Goal: Navigation & Orientation: Find specific page/section

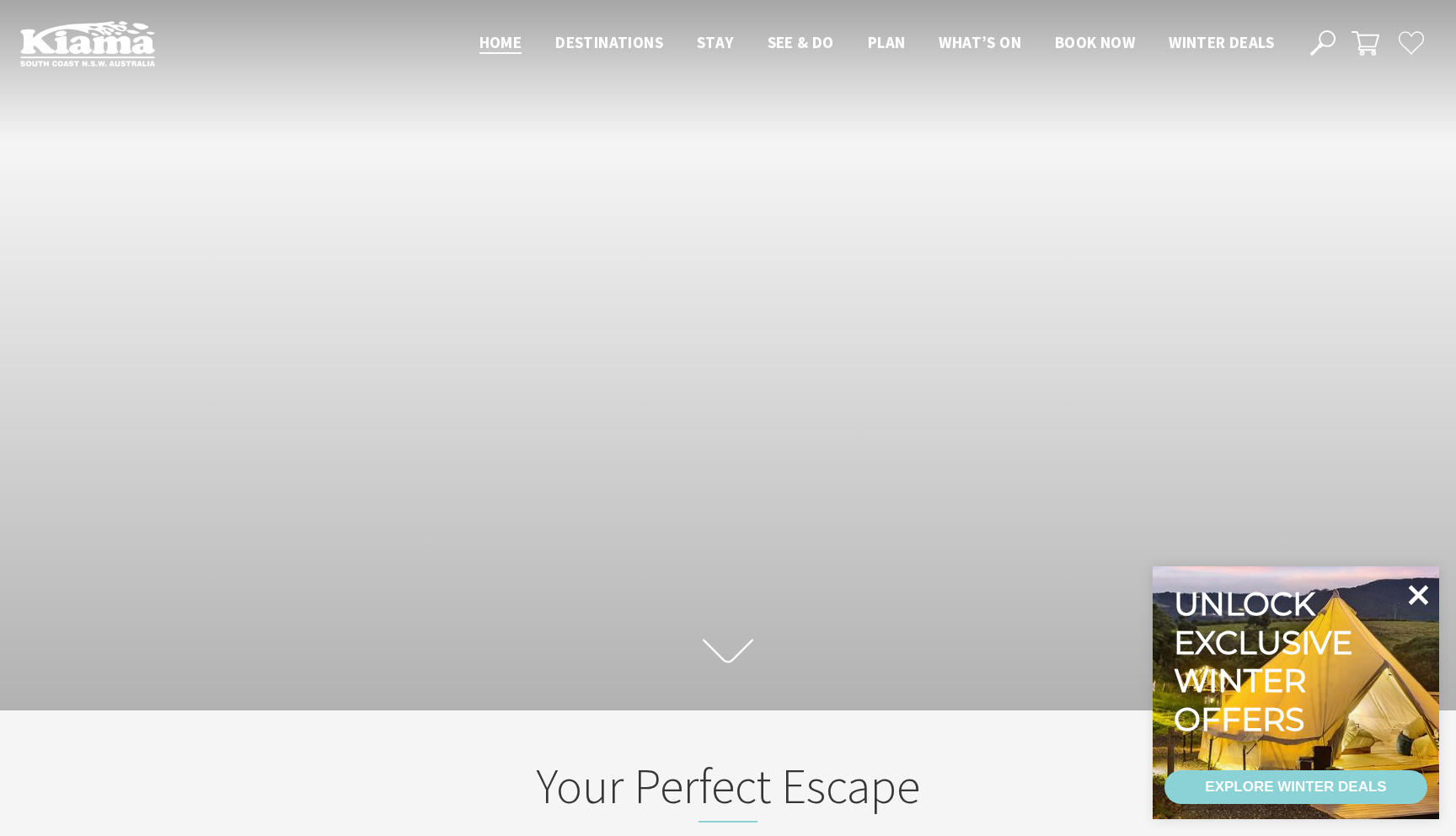
scroll to position [1, 1443]
click at [1417, 591] on icon at bounding box center [1417, 594] width 40 height 40
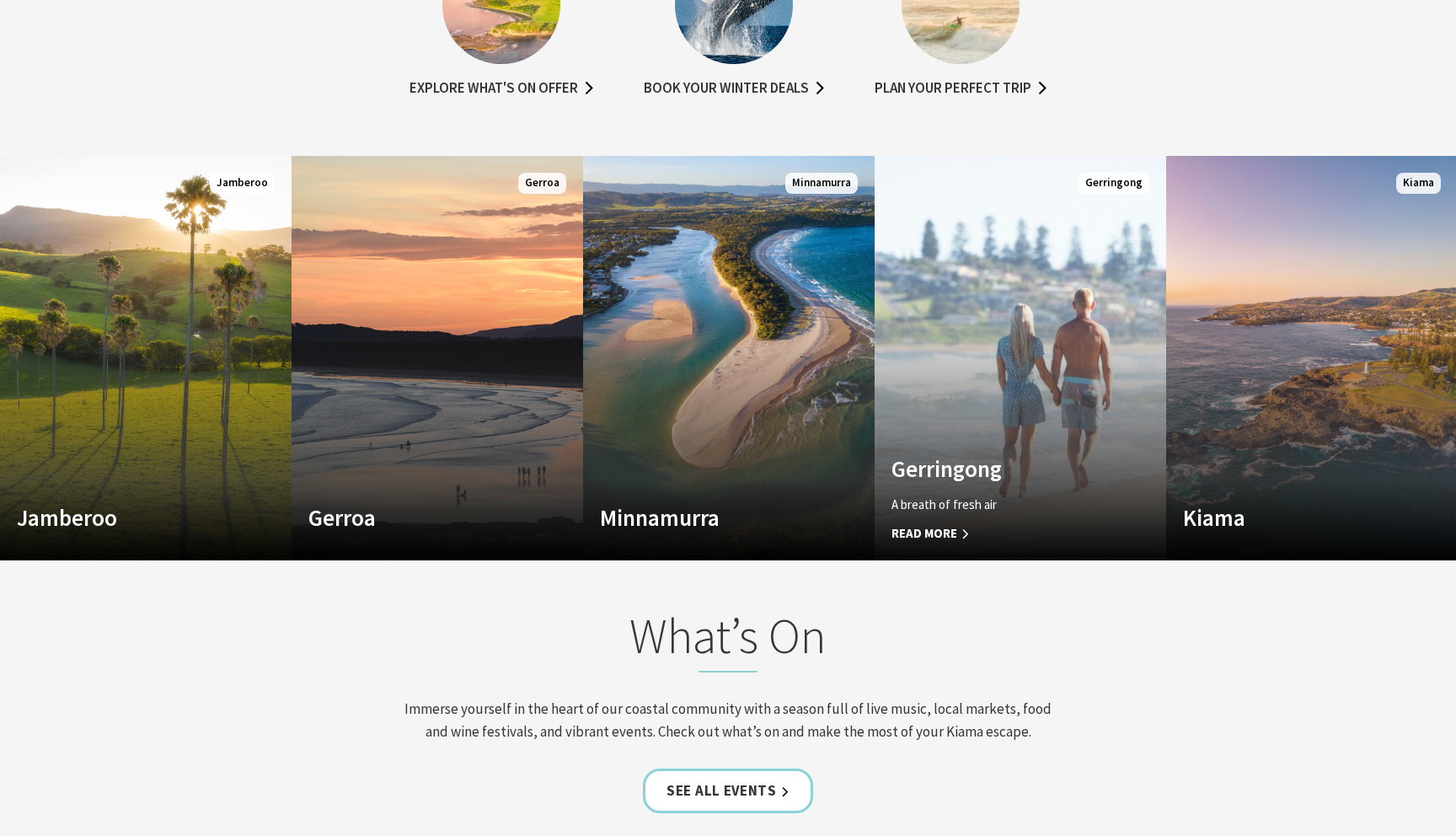
scroll to position [1146, 0]
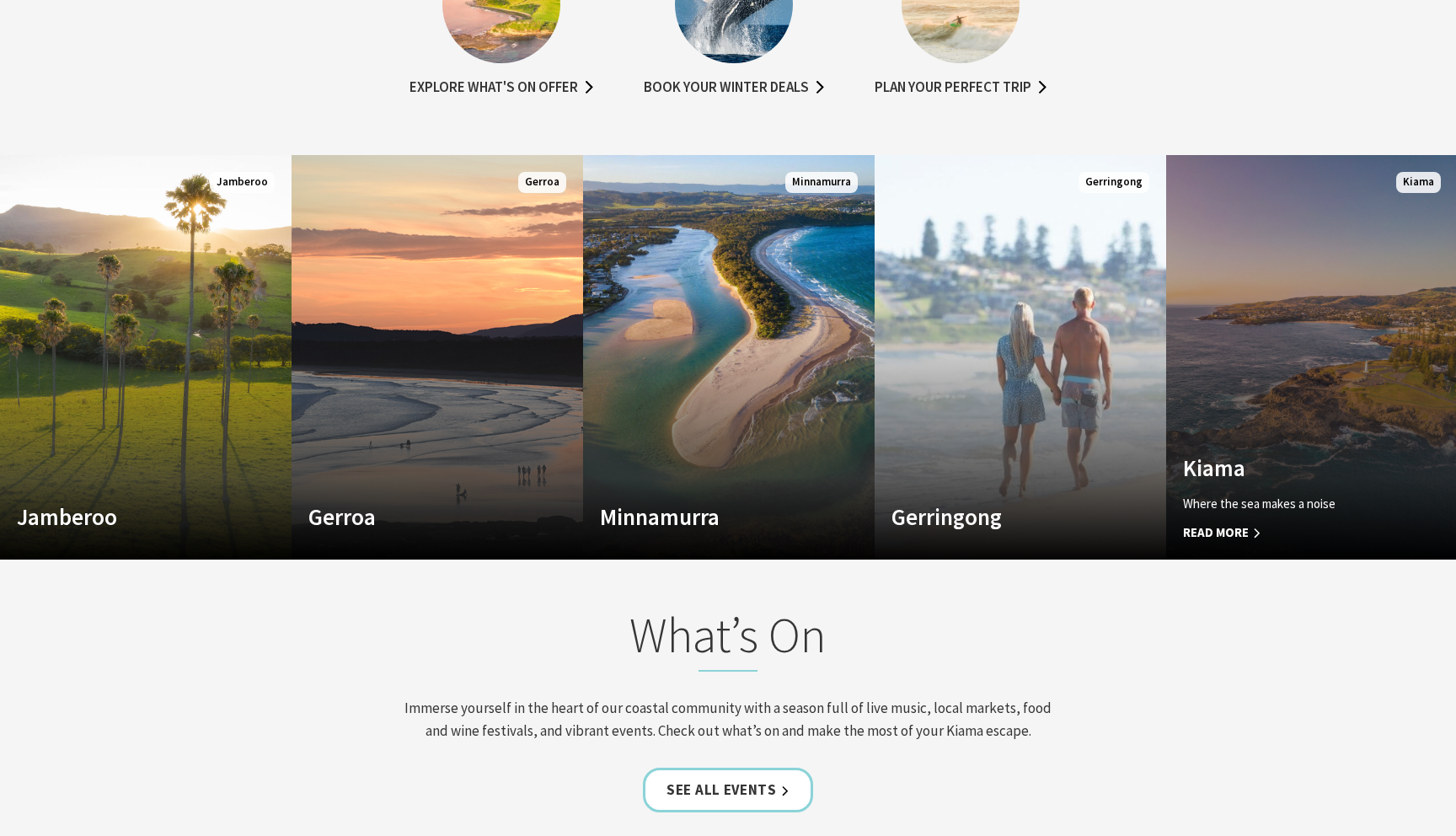
click at [1336, 297] on link "Custom Image Used Kiama Where the sea makes a noise Read More Kiama" at bounding box center [1312, 357] width 292 height 404
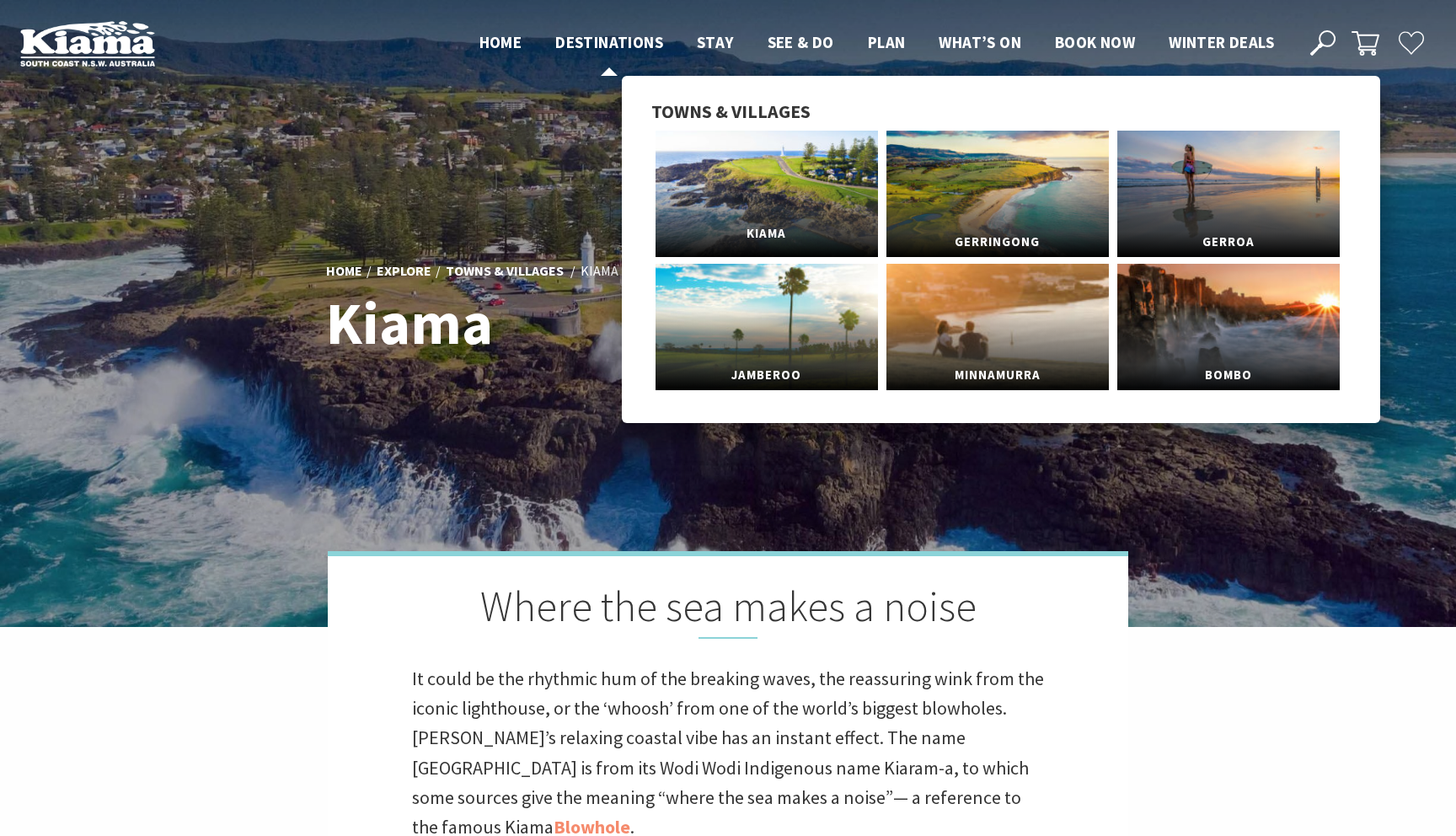
click at [731, 192] on link "Kiama" at bounding box center [766, 194] width 223 height 126
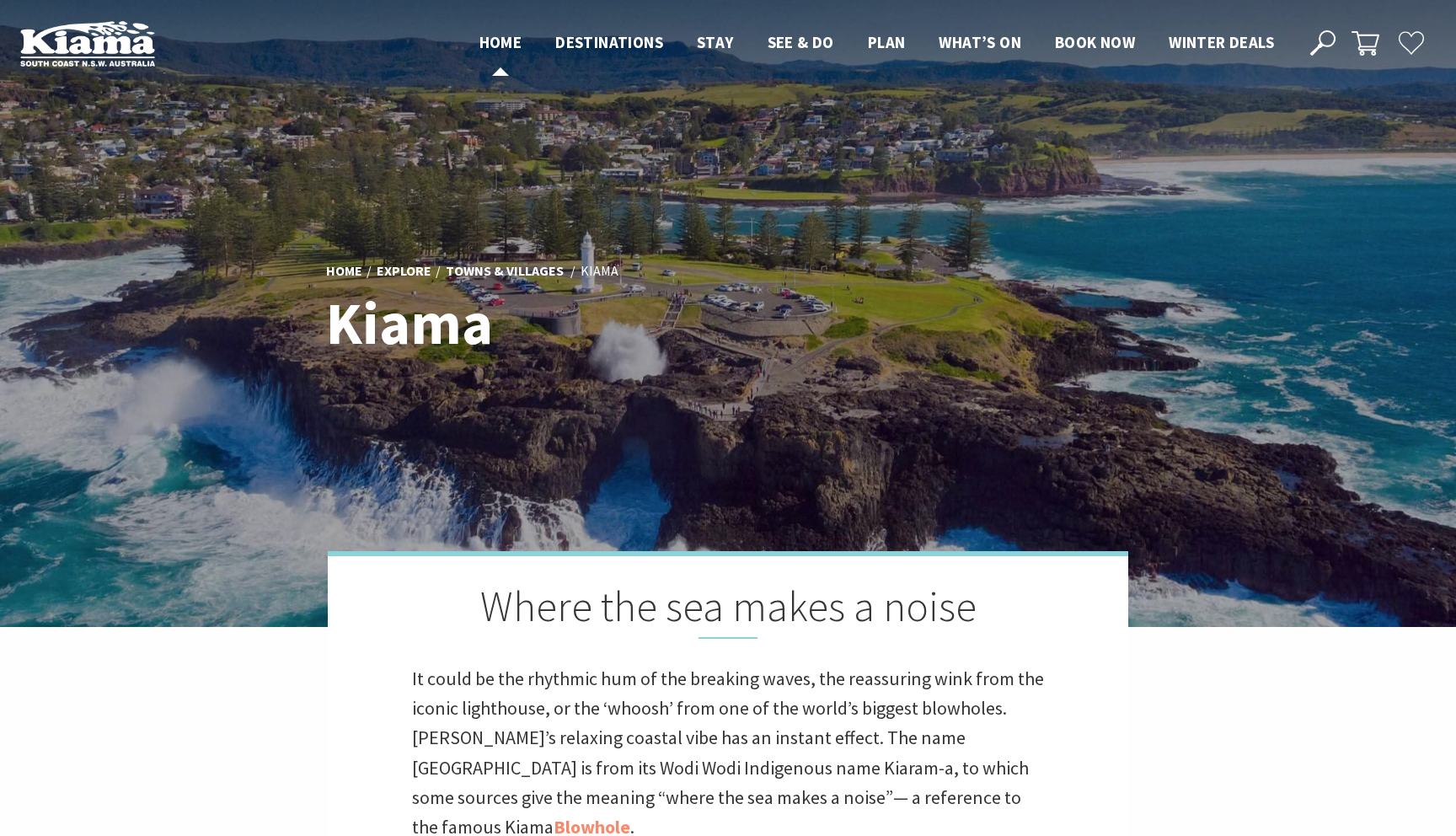
scroll to position [501, 1446]
click at [488, 30] on li "Home" at bounding box center [501, 41] width 43 height 25
click at [496, 46] on span "Home" at bounding box center [501, 42] width 43 height 21
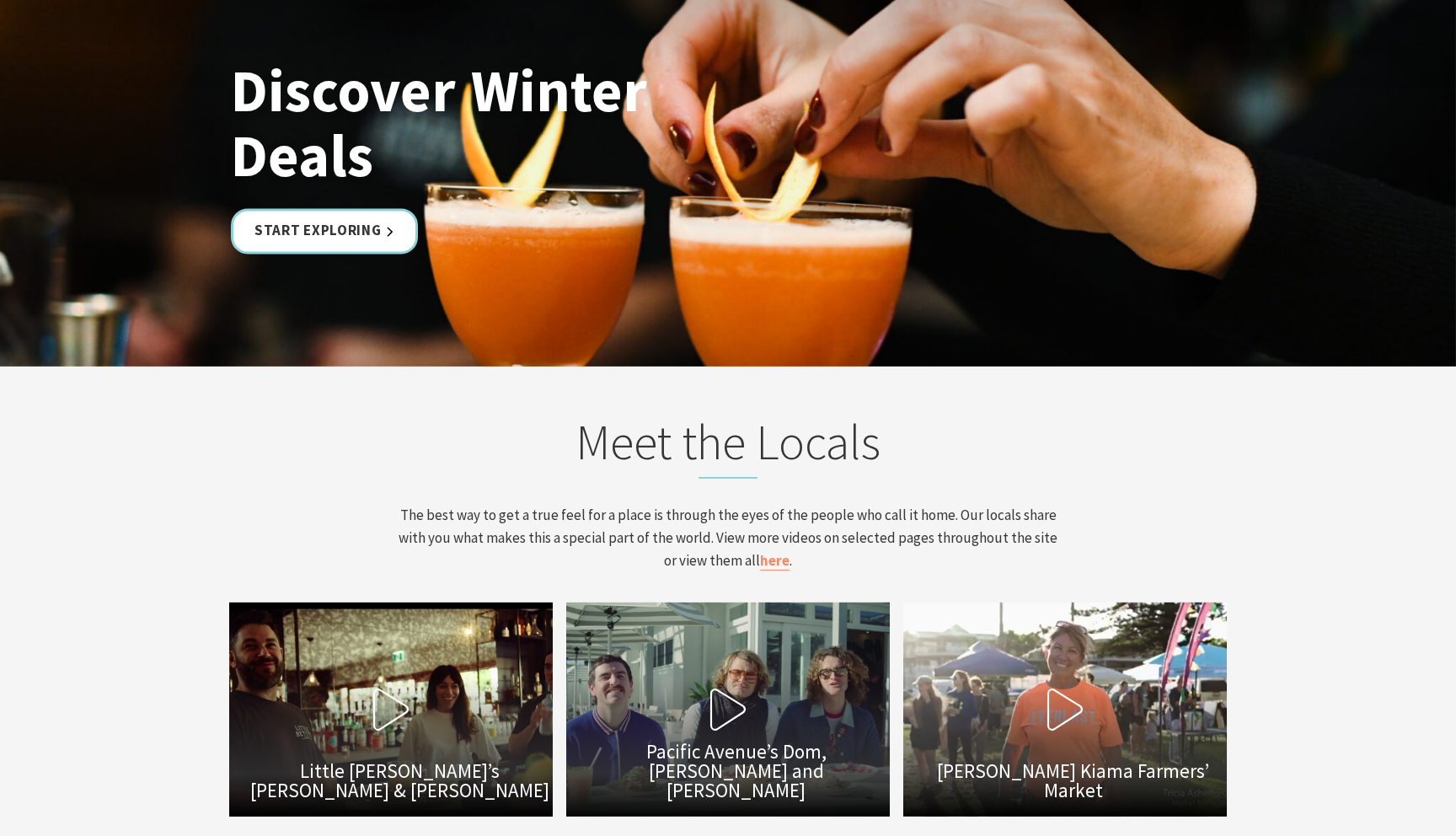
scroll to position [4787, 0]
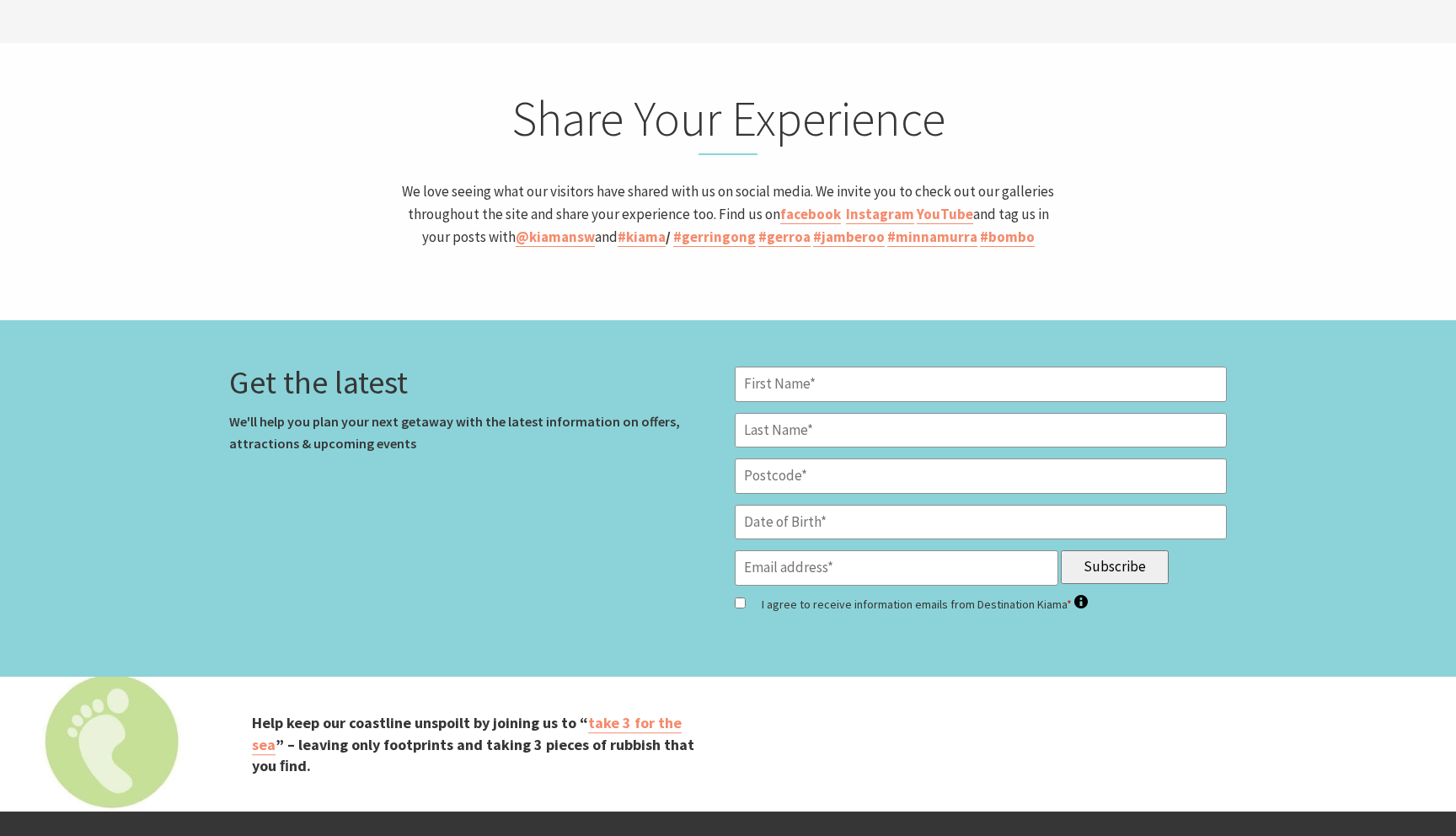
scroll to position [266, 1443]
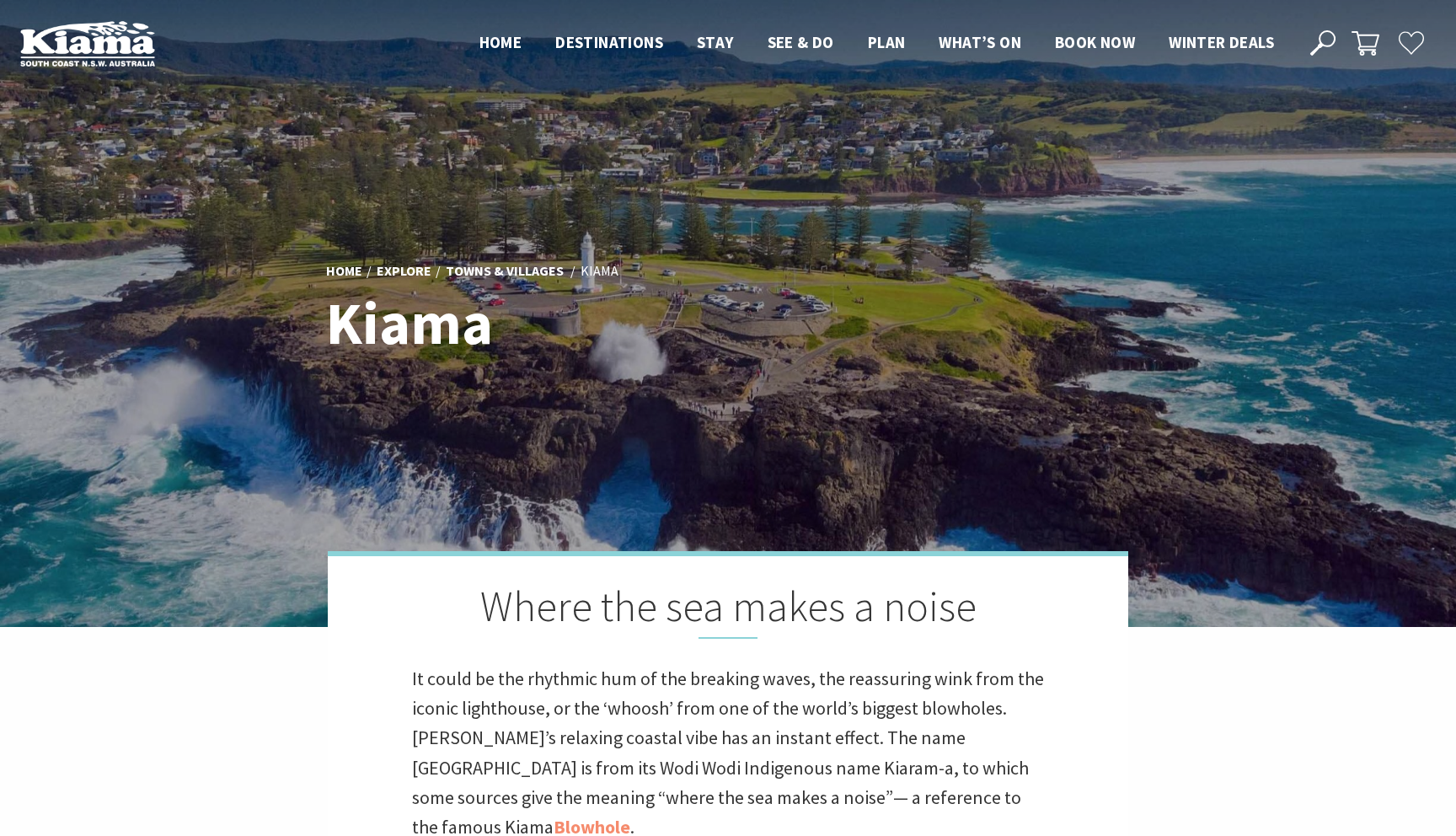
scroll to position [3, 1446]
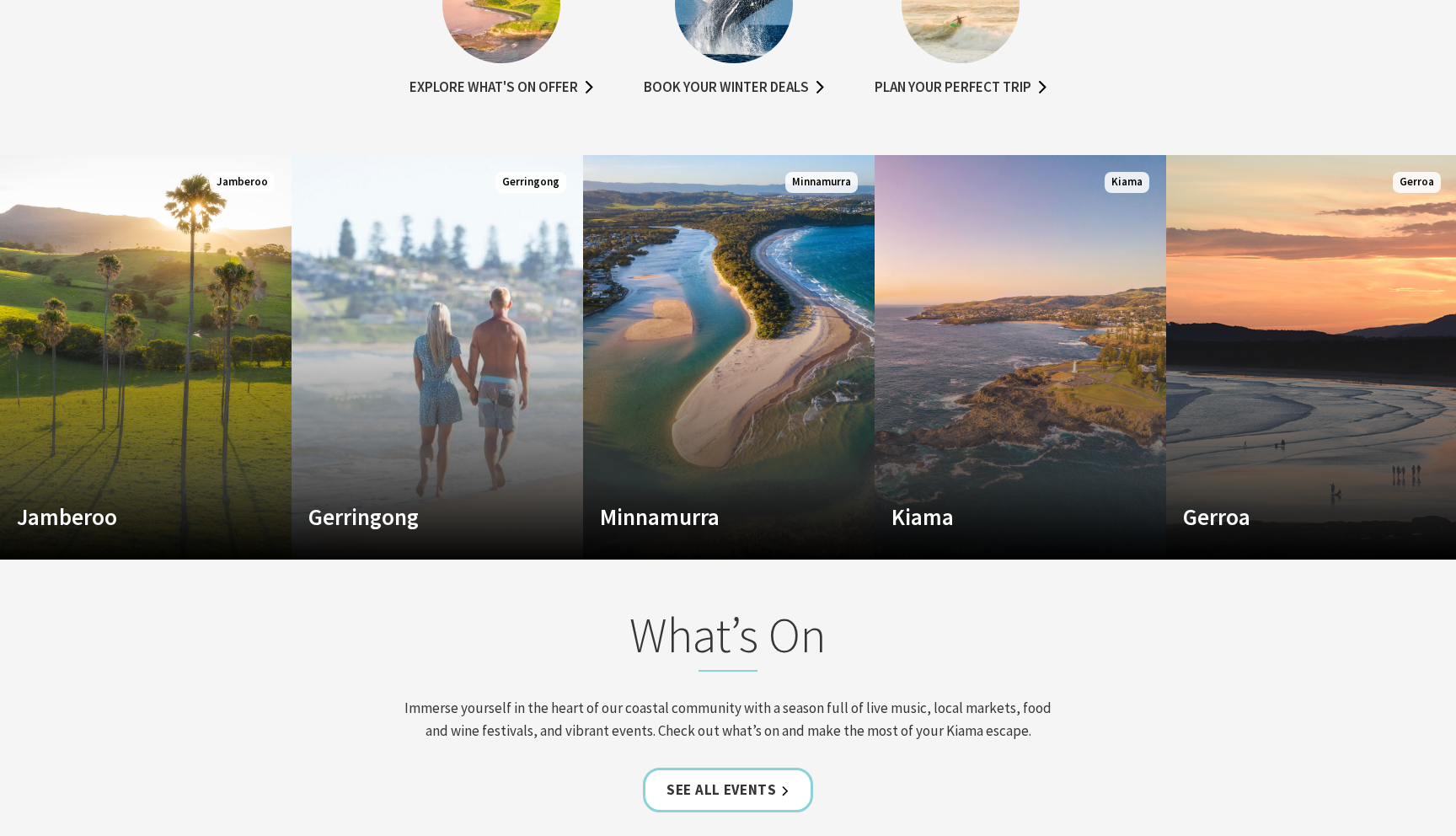
scroll to position [266, 1443]
